Goal: Information Seeking & Learning: Learn about a topic

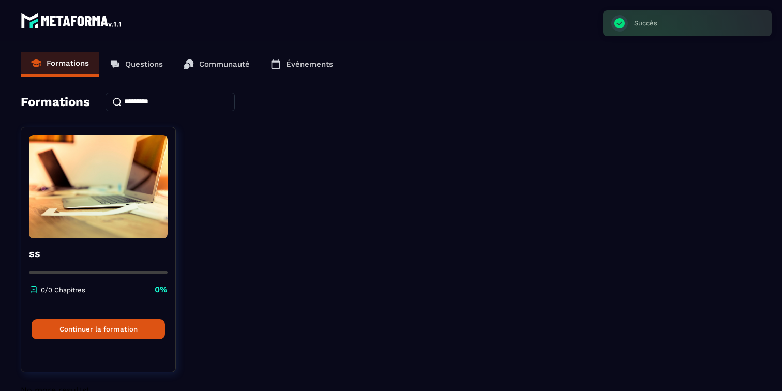
click at [291, 62] on p "Événements" at bounding box center [309, 63] width 47 height 9
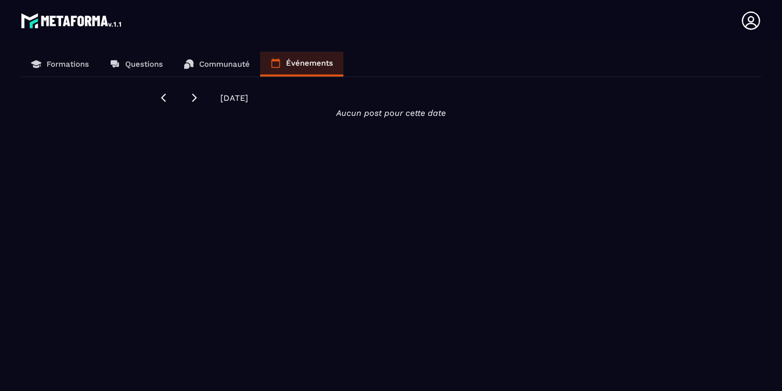
click at [212, 58] on link "Communauté" at bounding box center [216, 64] width 87 height 25
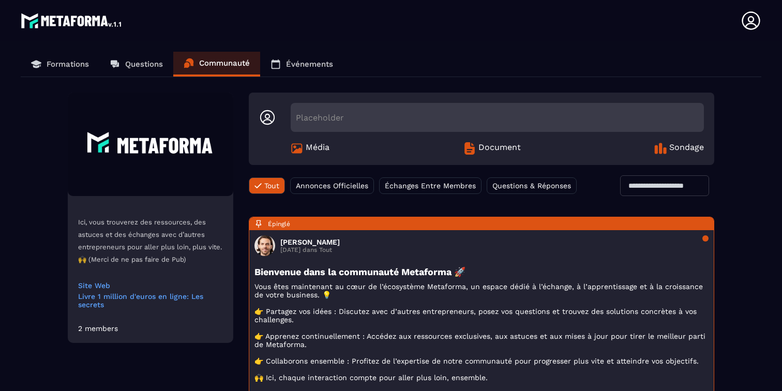
click at [446, 182] on span "Échanges Entre Membres" at bounding box center [430, 186] width 91 height 8
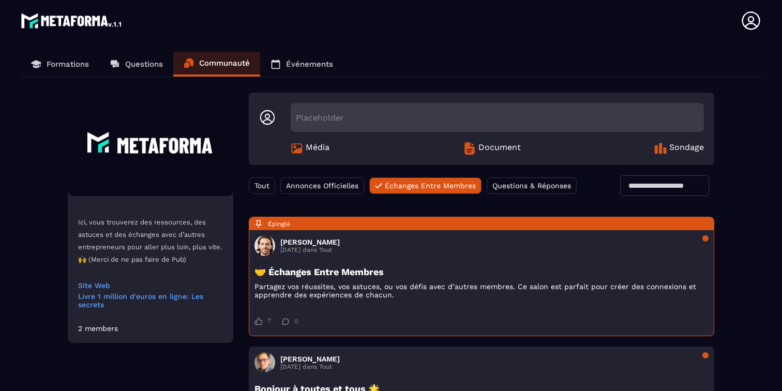
click at [475, 123] on div "Placeholder" at bounding box center [497, 117] width 413 height 29
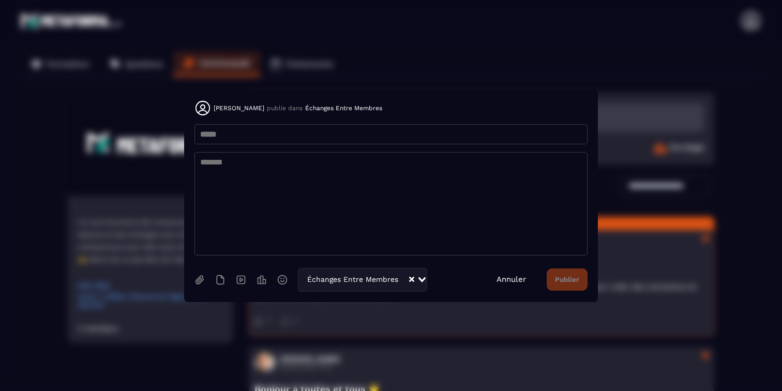
click at [522, 275] on link "Annuler" at bounding box center [511, 279] width 29 height 9
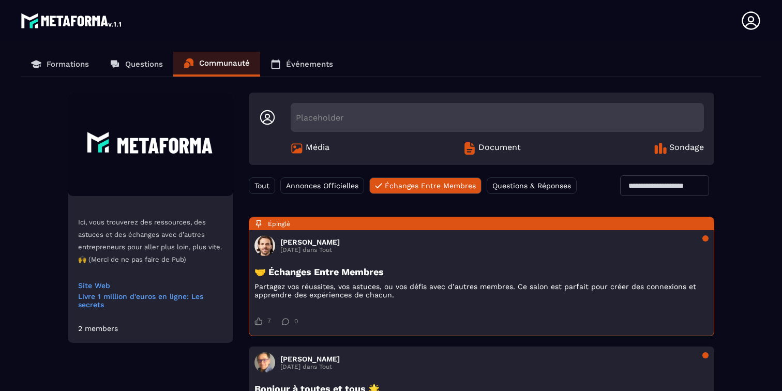
click at [646, 186] on input "text" at bounding box center [664, 185] width 89 height 21
click at [468, 258] on div "Épinglé [PERSON_NAME] [DATE] dans Tout 🤝 Échanges Entre Membres Partagez vos ré…" at bounding box center [482, 277] width 466 height 120
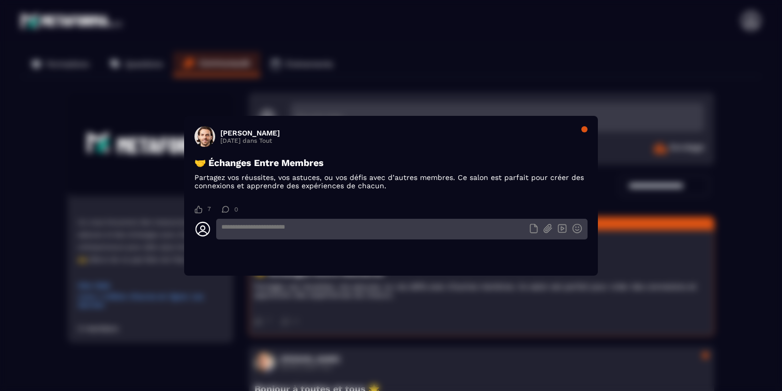
click at [588, 128] on section "[PERSON_NAME] [DATE] dans Tout 🤝 Échanges Entre Membres Partagez vos réussites,…" at bounding box center [391, 196] width 414 height 160
click at [583, 128] on div "Modal window" at bounding box center [585, 129] width 6 height 6
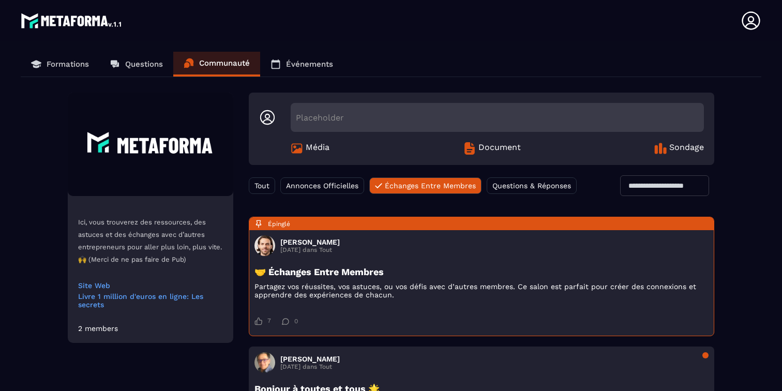
click at [151, 70] on link "Questions" at bounding box center [136, 64] width 74 height 25
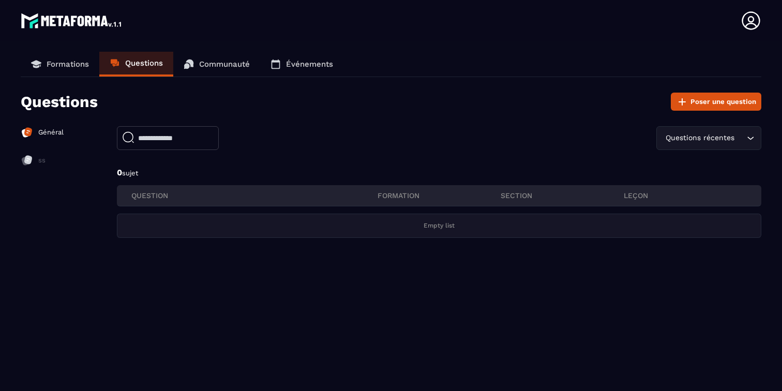
click at [289, 65] on p "Événements" at bounding box center [309, 63] width 47 height 9
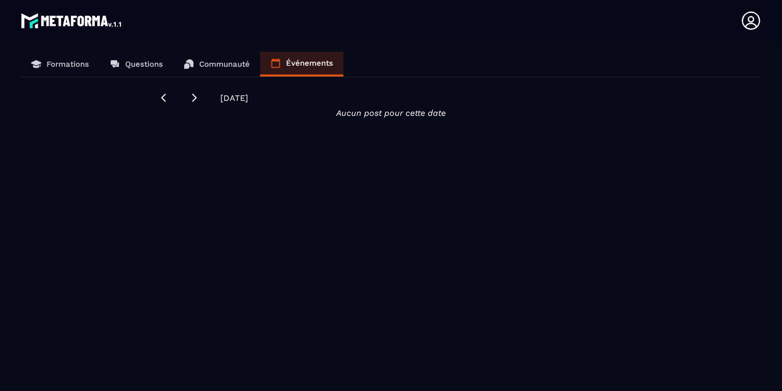
click at [61, 64] on p "Formations" at bounding box center [68, 63] width 42 height 9
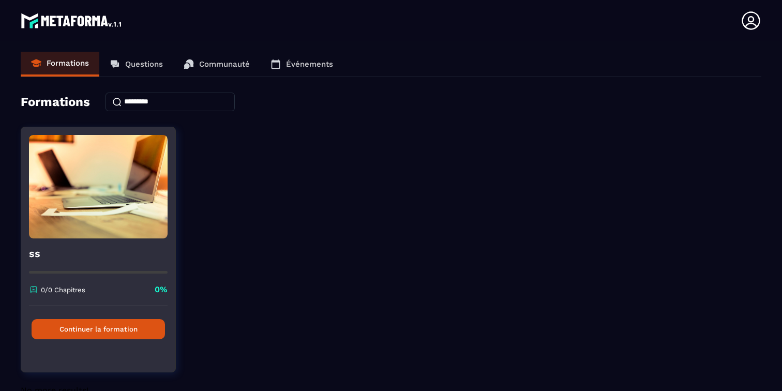
click at [80, 238] on img at bounding box center [98, 186] width 139 height 103
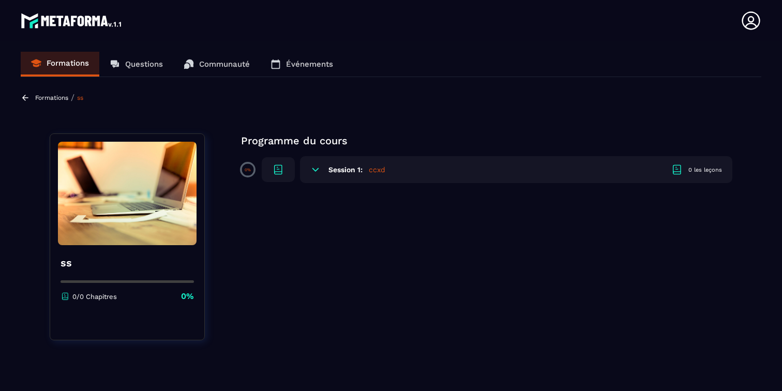
click at [310, 57] on link "Événements" at bounding box center [301, 64] width 83 height 25
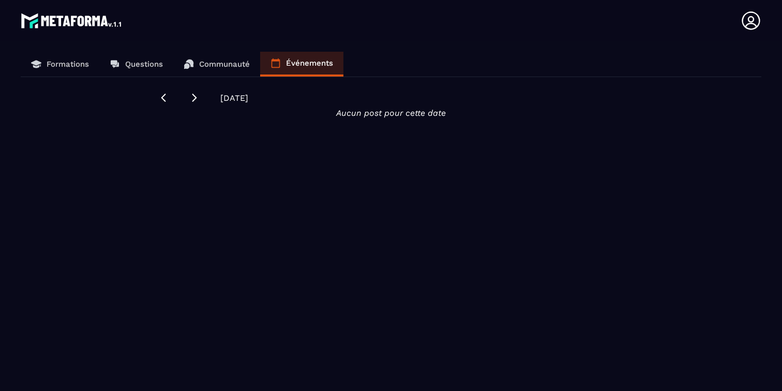
click at [78, 58] on link "Formations" at bounding box center [60, 64] width 79 height 25
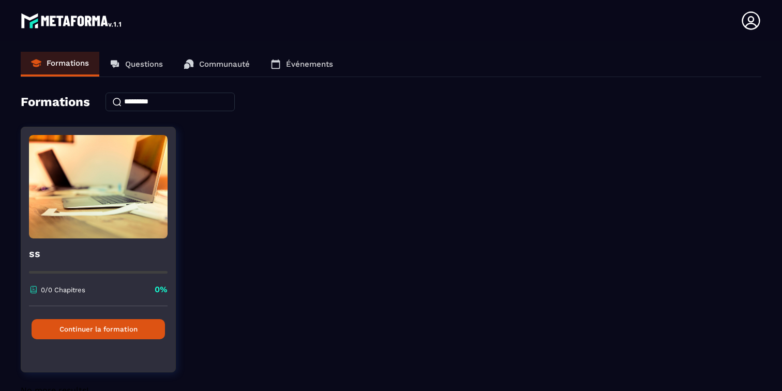
click at [93, 327] on button "Continuer la formation" at bounding box center [98, 329] width 133 height 20
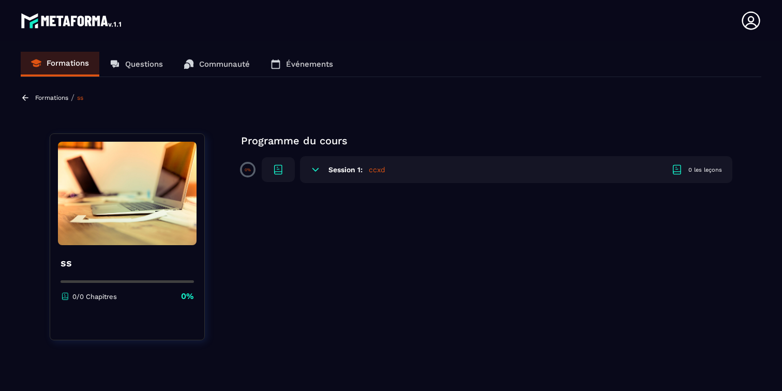
click at [360, 168] on h6 "Session 1:" at bounding box center [346, 170] width 34 height 8
click at [317, 168] on icon at bounding box center [315, 170] width 10 height 10
click at [284, 168] on icon at bounding box center [278, 169] width 12 height 12
